Goal: Complete application form

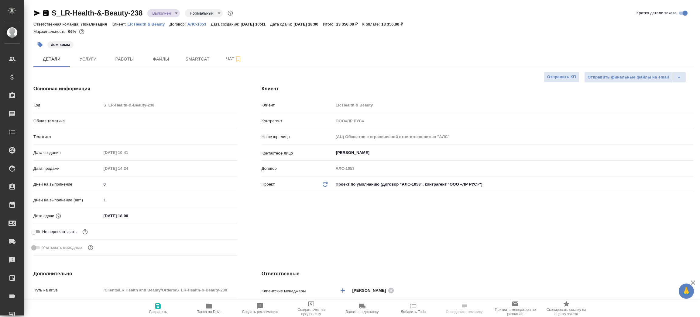
select select "RU"
type input "Локализация"
type input "[PERSON_NAME]"
click at [212, 307] on icon "button" at bounding box center [209, 305] width 6 height 5
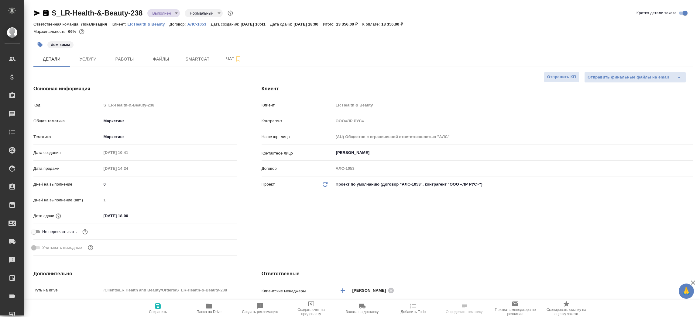
type input "ООО«ЛР РУС»"
select select "RU"
type textarea "x"
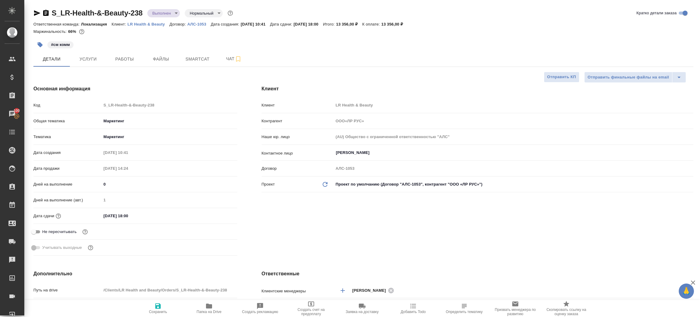
type input "ООО«ЛР РУС»"
type textarea "x"
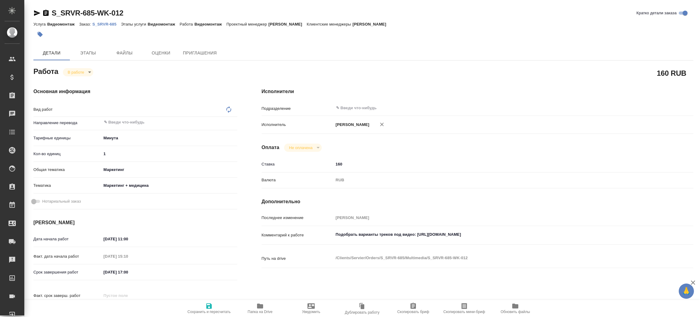
type textarea "x"
type textarea "Видеомонтаж"
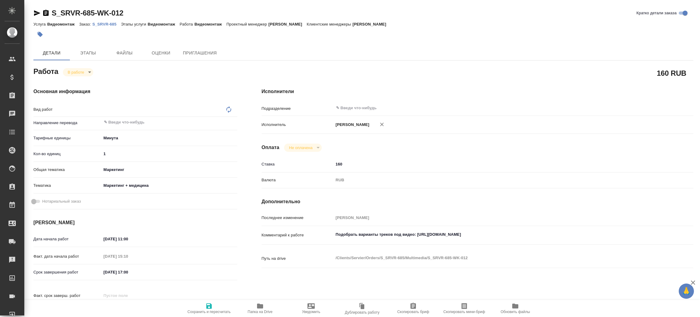
type textarea "x"
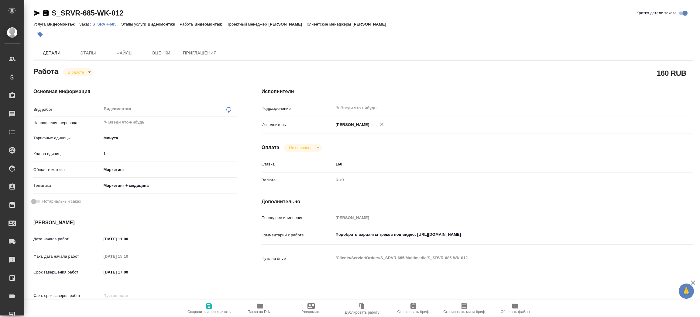
type textarea "x"
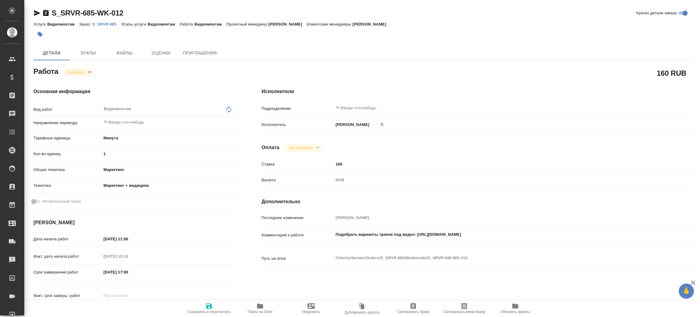
type textarea "x"
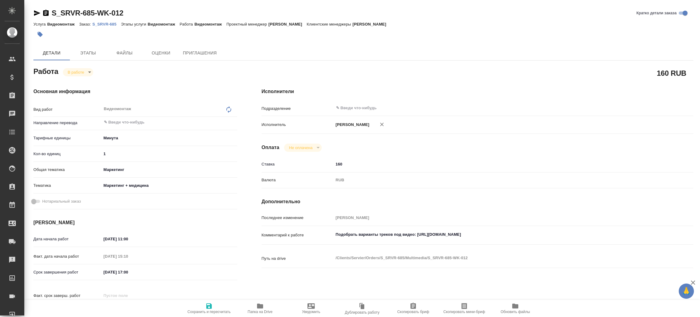
type textarea "x"
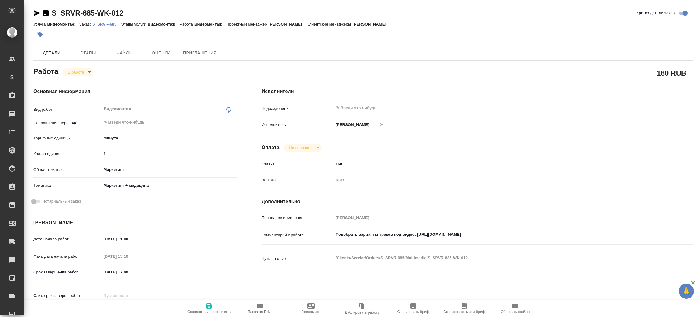
type textarea "x"
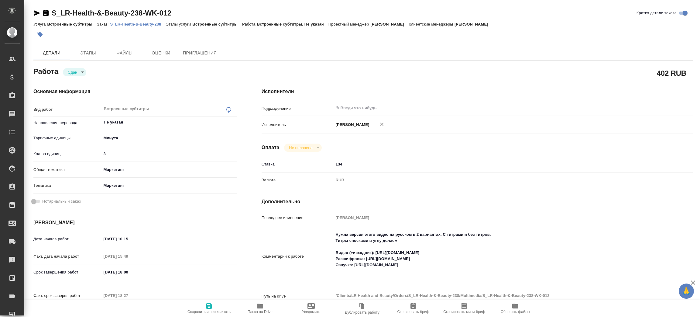
type textarea "x"
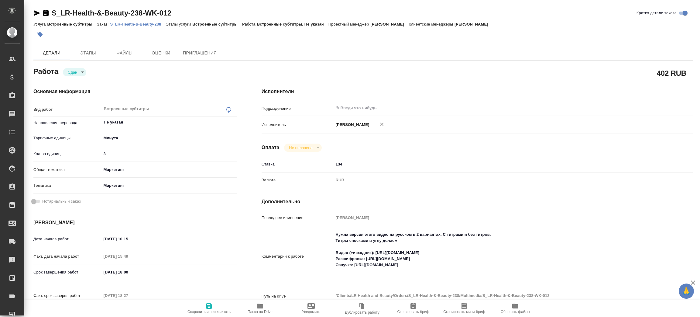
type textarea "x"
